Goal: Navigation & Orientation: Go to known website

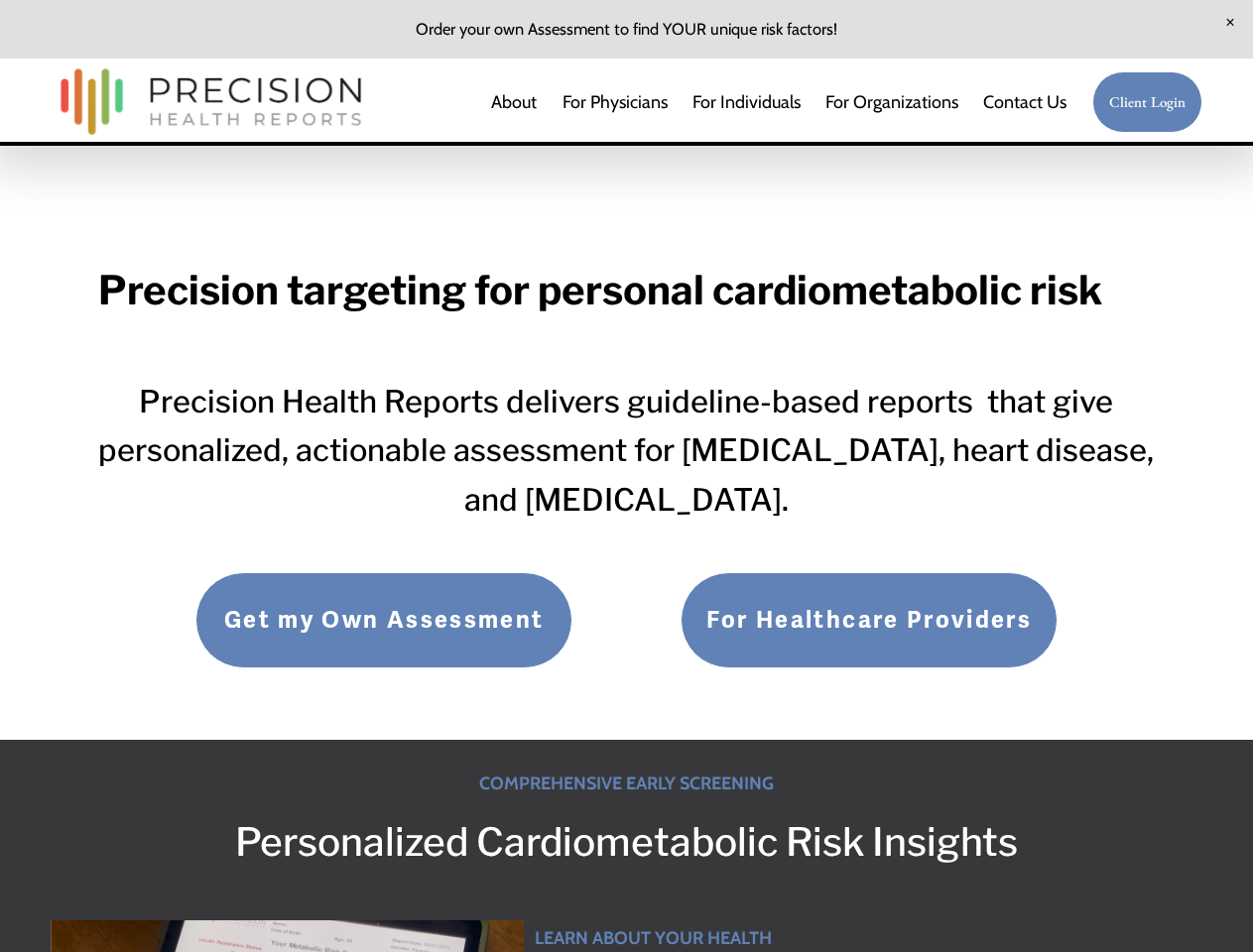
click at [1230, 23] on span "Close Announcement" at bounding box center [1230, 23] width 46 height 46
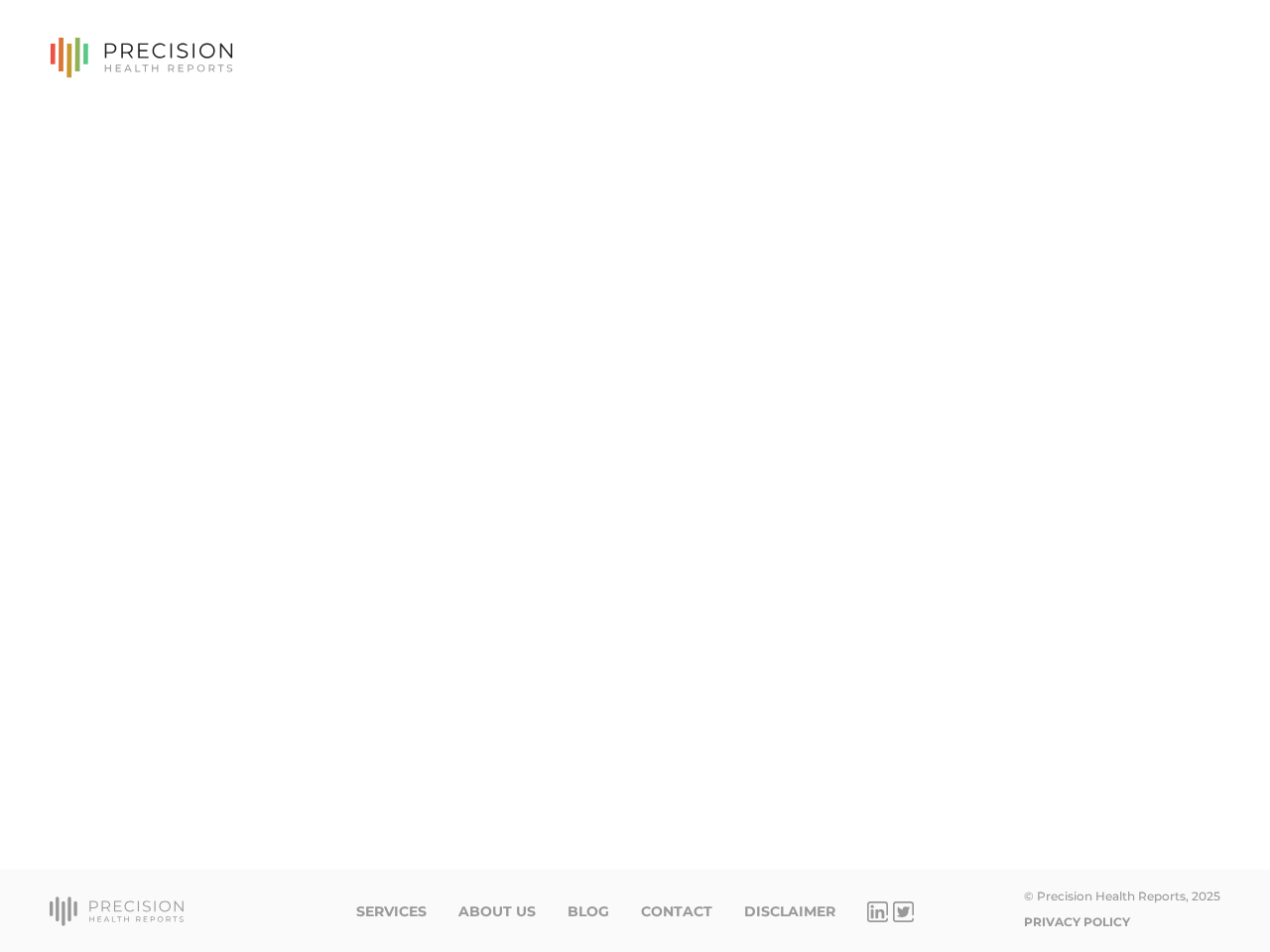
click at [141, 58] on icon at bounding box center [169, 51] width 128 height 15
click at [116, 911] on icon at bounding box center [116, 910] width 134 height 29
click at [877, 912] on icon at bounding box center [878, 912] width 22 height 22
click at [903, 912] on icon at bounding box center [903, 911] width 14 height 11
